Goal: Task Accomplishment & Management: Complete application form

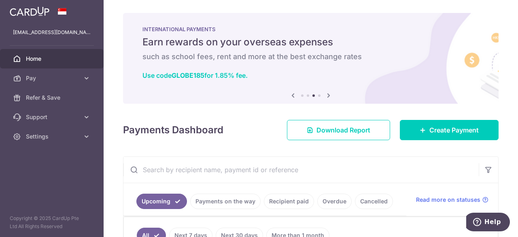
scroll to position [121, 0]
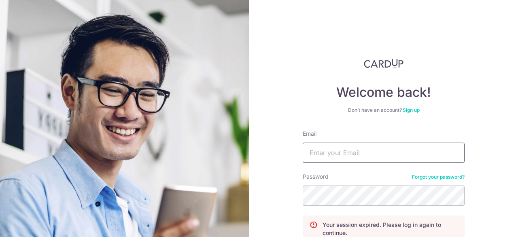
click at [358, 145] on input "Email" at bounding box center [384, 152] width 162 height 20
type input "[EMAIL_ADDRESS][DOMAIN_NAME]"
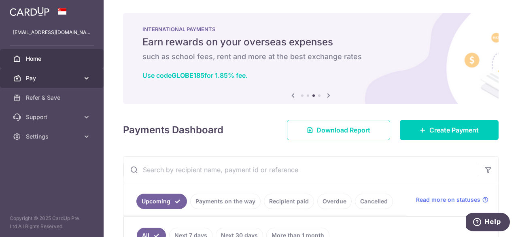
click at [83, 76] on icon at bounding box center [87, 78] width 8 height 8
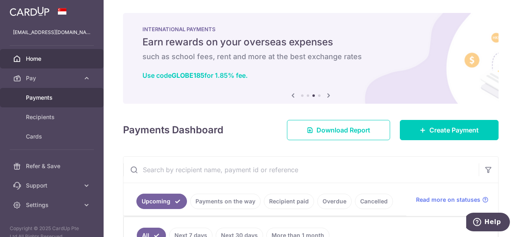
click at [61, 99] on span "Payments" at bounding box center [52, 98] width 53 height 8
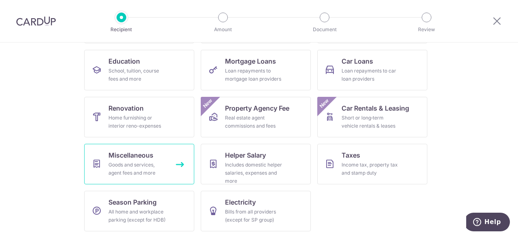
click at [149, 162] on div "Goods and services, agent fees and more" at bounding box center [137, 169] width 58 height 16
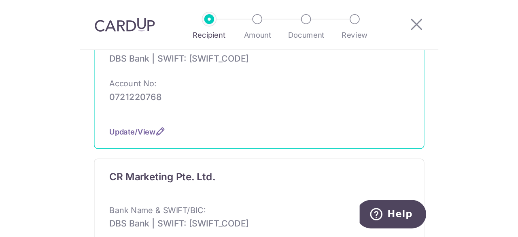
scroll to position [202, 0]
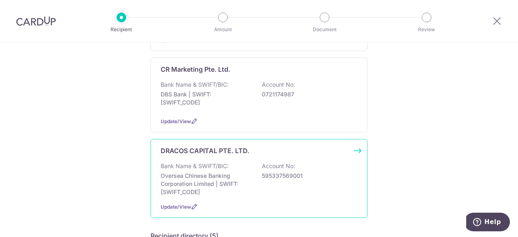
click at [227, 149] on div "DRACOS CAPITAL PTE. LTD. Bank Name & SWIFT/BIC: Oversea Chinese Banking Corpora…" at bounding box center [259, 178] width 217 height 79
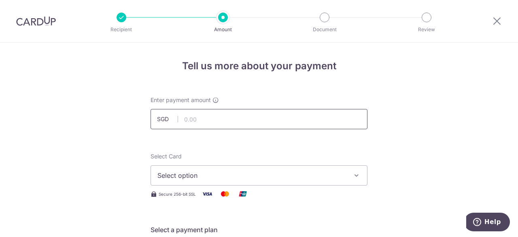
click at [208, 122] on input "text" at bounding box center [259, 119] width 217 height 20
type input "4,800.00"
click at [283, 157] on div "Select Card Select option Add credit card Your Cards **** 6497 **** 5154 **** 2…" at bounding box center [259, 168] width 217 height 33
click at [264, 175] on span "Select option" at bounding box center [251, 175] width 189 height 10
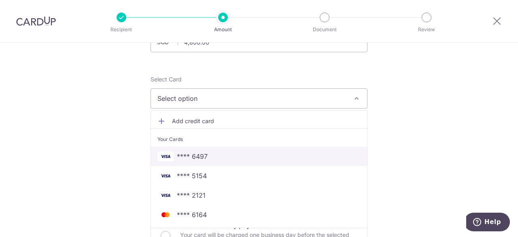
scroll to position [81, 0]
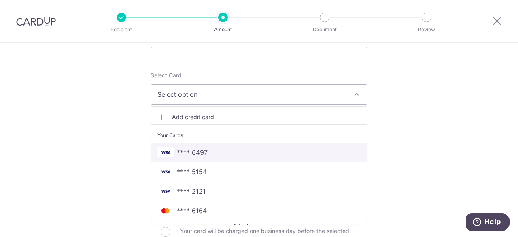
click at [207, 147] on span "**** 6497" at bounding box center [258, 152] width 203 height 10
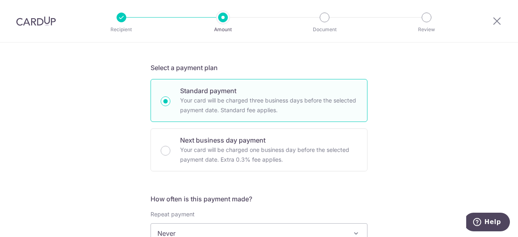
scroll to position [243, 0]
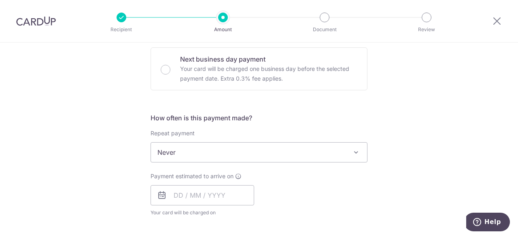
click at [211, 149] on span "Never" at bounding box center [259, 151] width 216 height 19
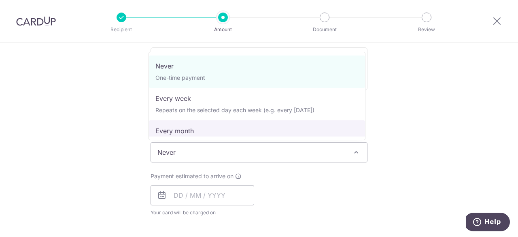
select select "3"
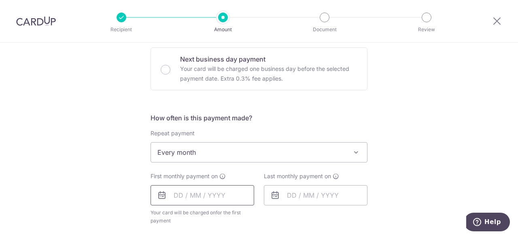
click at [205, 195] on input "text" at bounding box center [203, 195] width 104 height 20
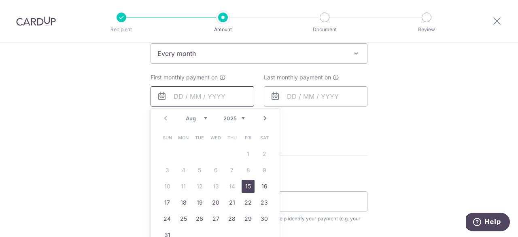
scroll to position [324, 0]
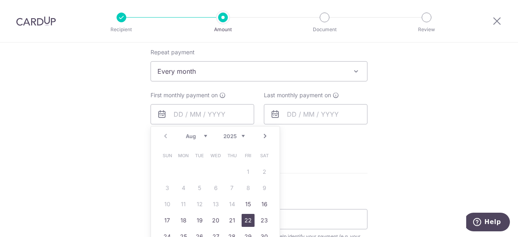
click at [247, 217] on link "22" at bounding box center [248, 220] width 13 height 13
type input "[DATE]"
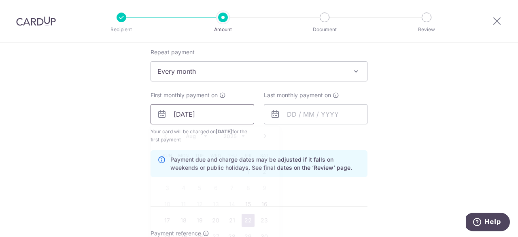
click at [221, 117] on input "[DATE]" at bounding box center [203, 114] width 104 height 20
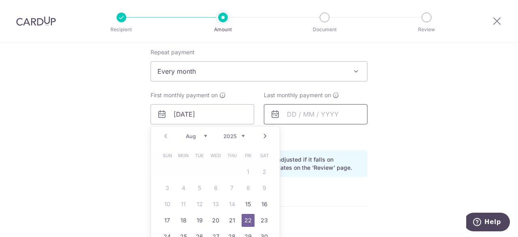
drag, startPoint x: 293, startPoint y: 123, endPoint x: 300, endPoint y: 108, distance: 17.0
click at [297, 115] on div "Last monthly payment on" at bounding box center [315, 117] width 113 height 53
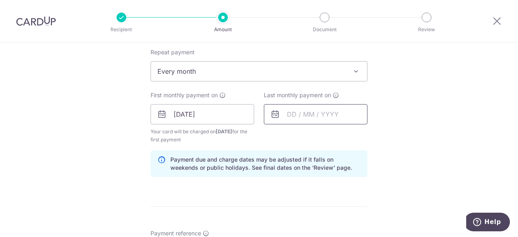
click at [301, 108] on input "text" at bounding box center [316, 114] width 104 height 20
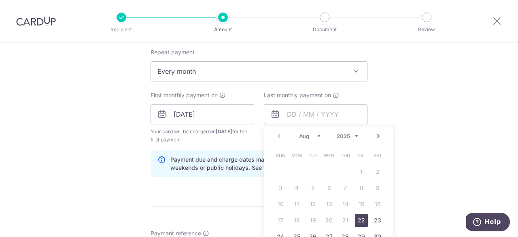
click at [378, 137] on link "Next" at bounding box center [379, 136] width 10 height 10
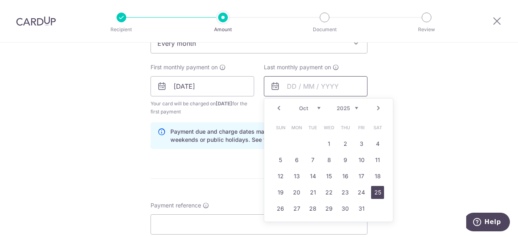
scroll to position [364, 0]
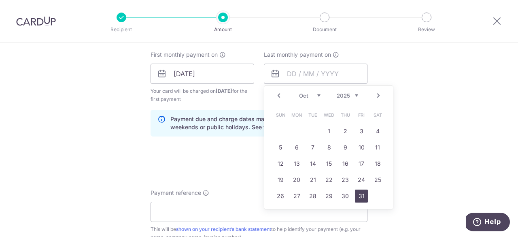
click at [357, 194] on link "31" at bounding box center [361, 195] width 13 height 13
type input "31/10/2025"
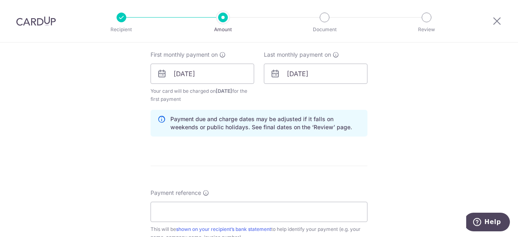
click at [422, 158] on div "Tell us more about your payment Enter payment amount SGD 4,800.00 4800.00 Selec…" at bounding box center [259, 65] width 518 height 774
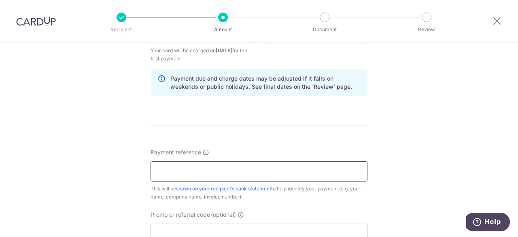
click at [254, 178] on input "Payment reference" at bounding box center [259, 171] width 217 height 20
click at [217, 163] on input "Payment reference" at bounding box center [259, 171] width 217 height 20
drag, startPoint x: 198, startPoint y: 170, endPoint x: 181, endPoint y: 170, distance: 17.4
click at [181, 170] on input "Invoice 761011 - Jacky Low" at bounding box center [259, 171] width 217 height 20
paste input "70715"
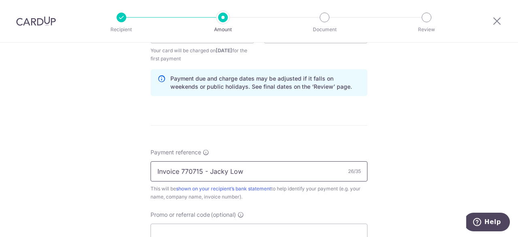
scroll to position [445, 0]
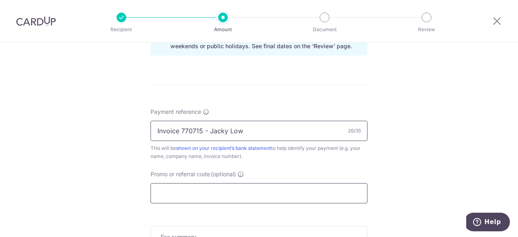
type input "Invoice 770715 - Jacky Low"
click at [286, 186] on input "Promo or referral code (optional)" at bounding box center [259, 193] width 217 height 20
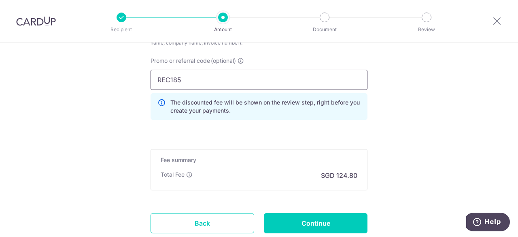
scroll to position [613, 0]
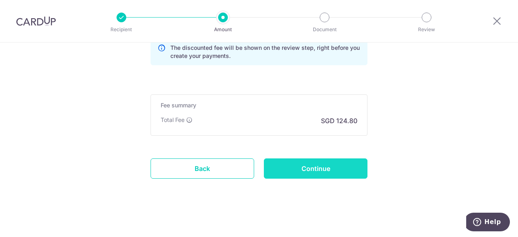
type input "REC185"
click at [327, 170] on input "Continue" at bounding box center [316, 168] width 104 height 20
type input "Create Schedule"
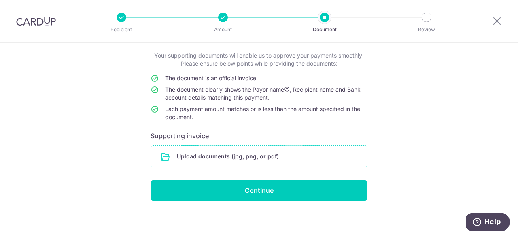
scroll to position [45, 0]
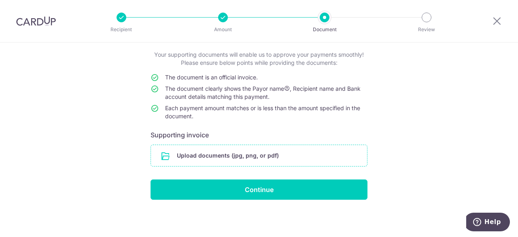
click at [247, 150] on input "file" at bounding box center [259, 155] width 216 height 21
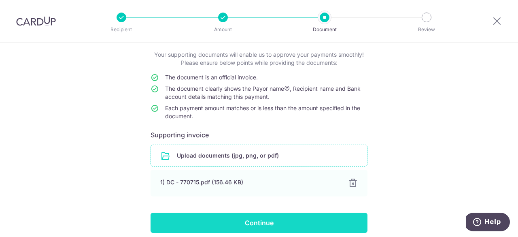
click at [295, 219] on input "Continue" at bounding box center [259, 223] width 217 height 20
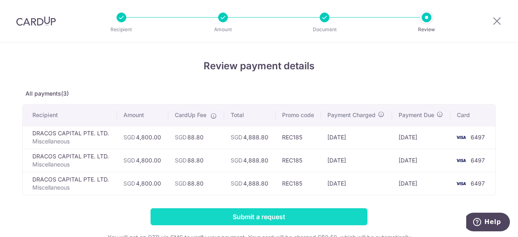
click at [268, 217] on input "Submit a request" at bounding box center [259, 216] width 217 height 17
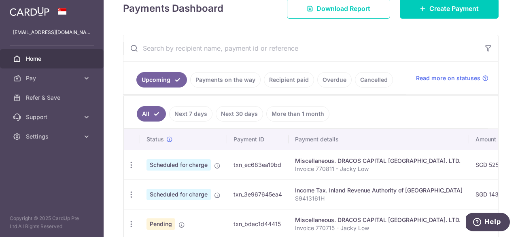
scroll to position [202, 0]
